Goal: Task Accomplishment & Management: Use online tool/utility

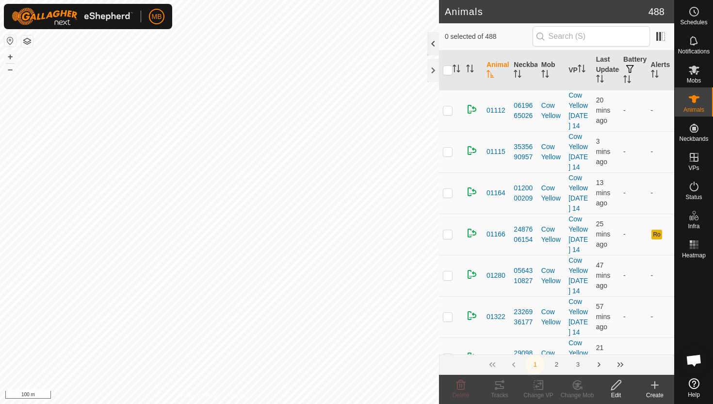
click at [434, 46] on div at bounding box center [433, 43] width 12 height 23
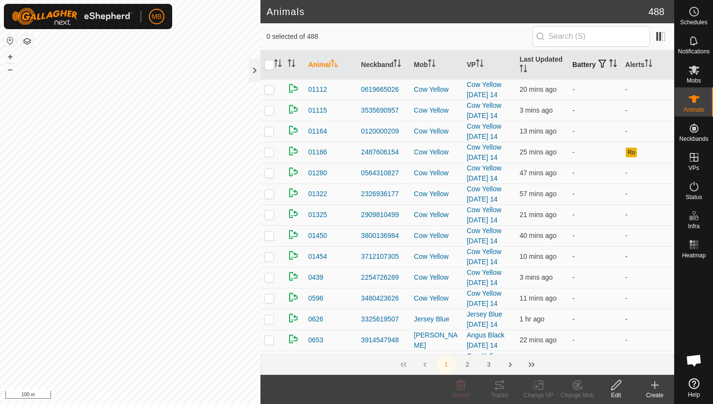
click at [609, 67] on icon "Activate to sort" at bounding box center [613, 63] width 8 height 8
click at [610, 67] on icon "Activate to sort" at bounding box center [613, 63] width 7 height 8
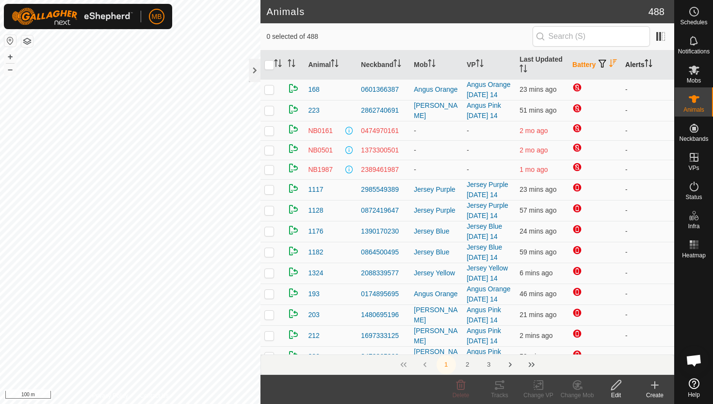
click at [650, 61] on icon "Activate to sort" at bounding box center [649, 63] width 8 height 8
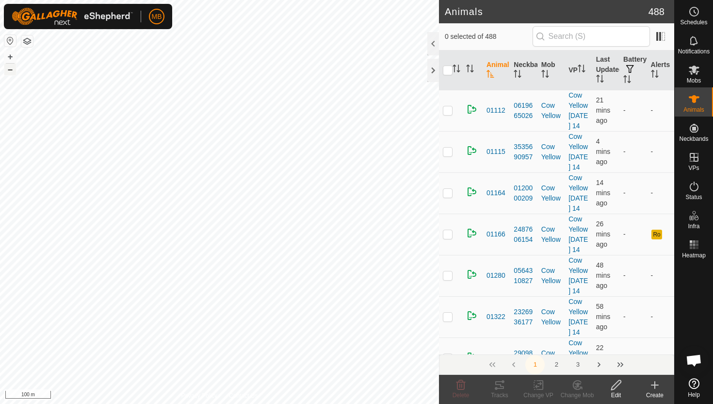
click at [10, 70] on button "–" at bounding box center [10, 70] width 12 height 12
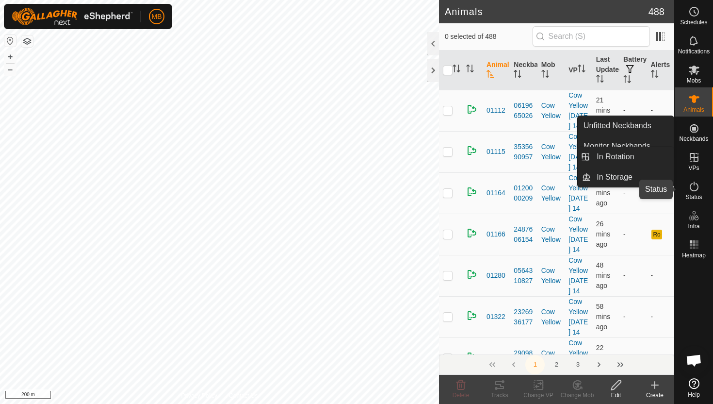
click at [695, 189] on icon at bounding box center [694, 186] width 12 height 12
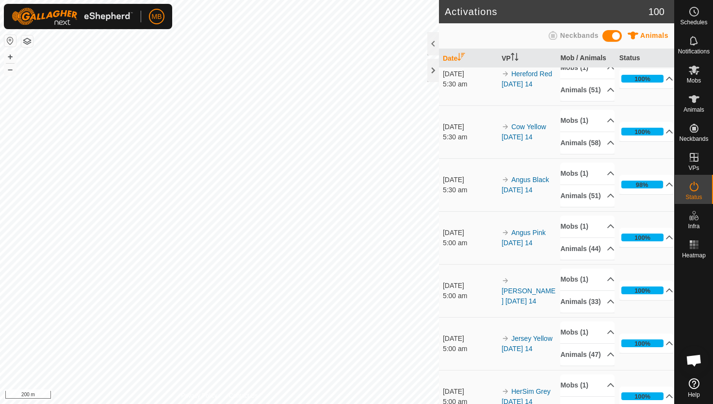
scroll to position [16, 0]
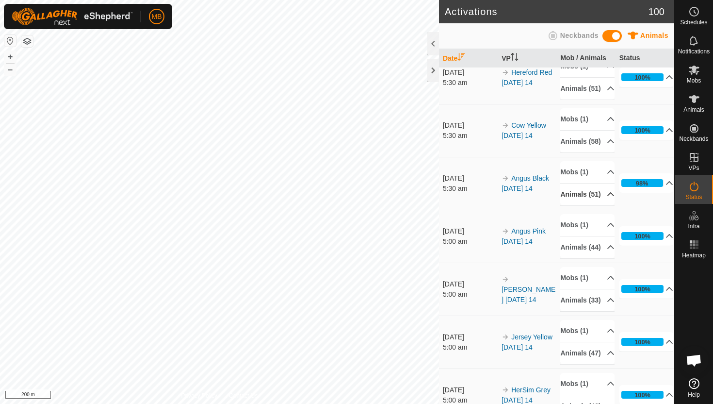
click at [604, 205] on p-accordion-header "Animals (51)" at bounding box center [587, 194] width 54 height 22
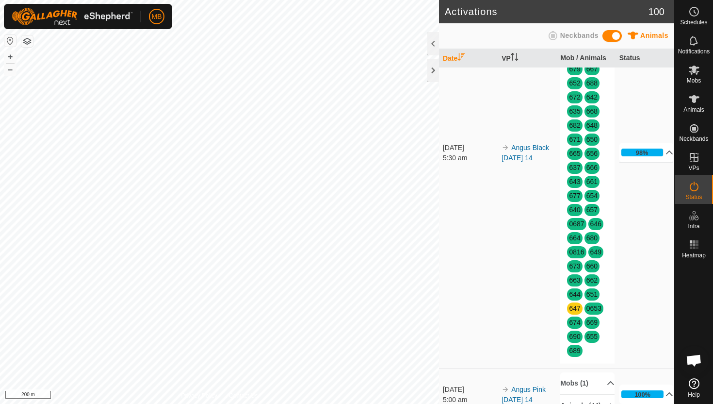
scroll to position [0, 0]
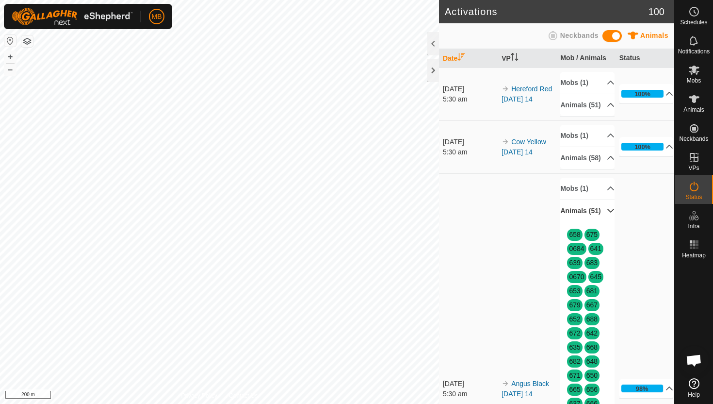
click at [606, 222] on p-accordion-header "Animals (51)" at bounding box center [587, 211] width 54 height 22
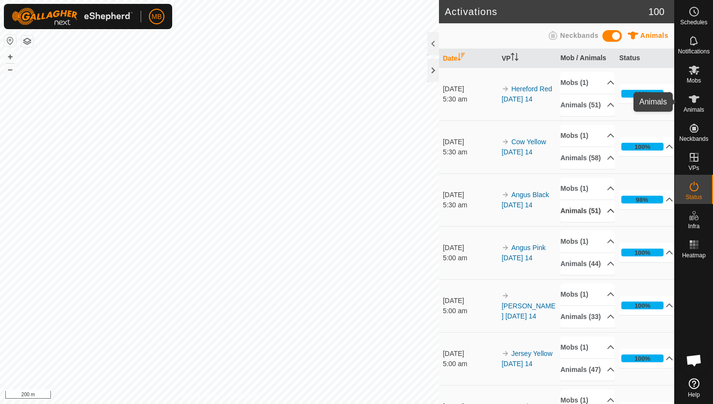
click at [697, 100] on icon at bounding box center [694, 99] width 12 height 12
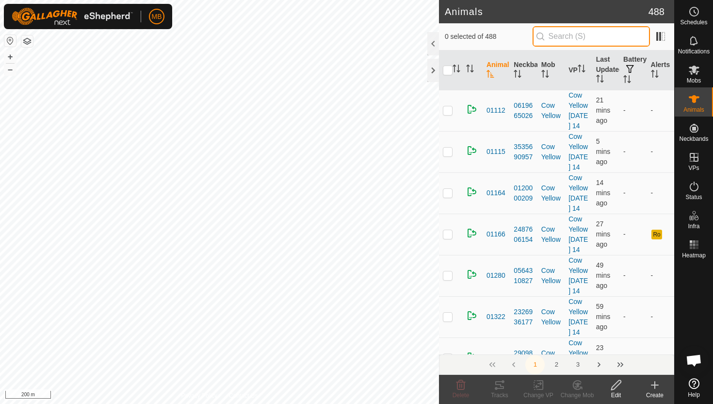
click at [615, 33] on input "text" at bounding box center [591, 36] width 117 height 20
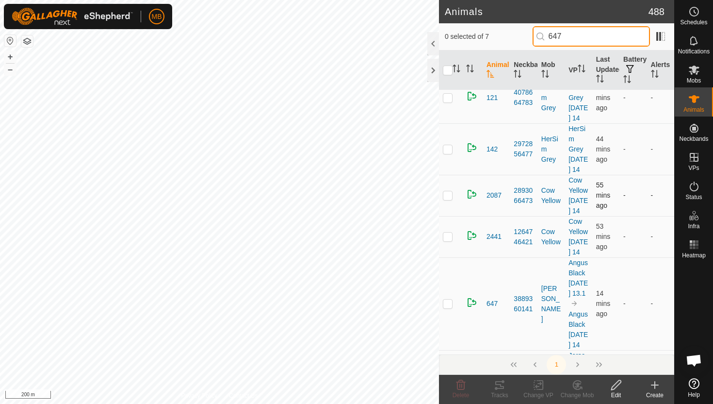
scroll to position [126, 0]
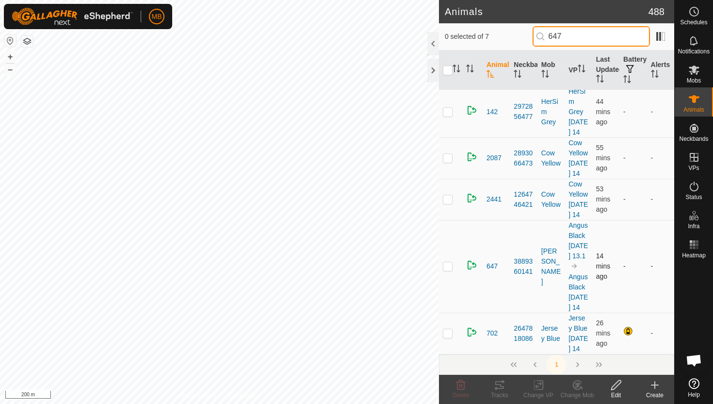
type input "647"
click at [447, 262] on p-checkbox at bounding box center [448, 266] width 10 height 8
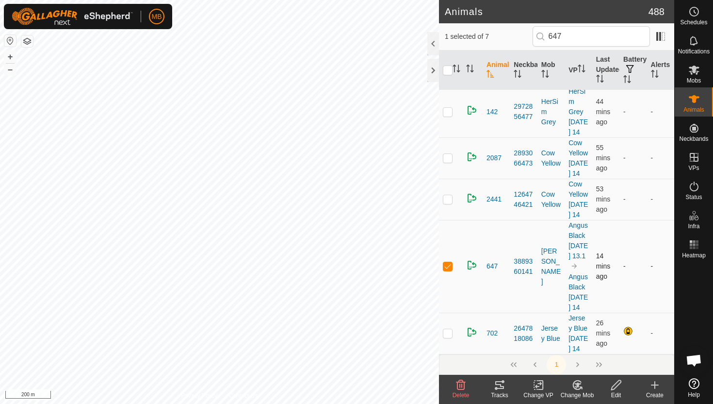
click at [447, 262] on p-checkbox at bounding box center [448, 266] width 10 height 8
checkbox input "false"
click at [699, 14] on icon at bounding box center [694, 12] width 12 height 12
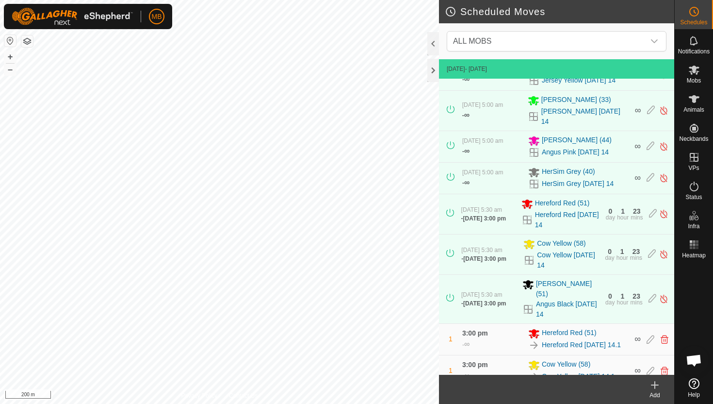
scroll to position [149, 0]
